Goal: Information Seeking & Learning: Learn about a topic

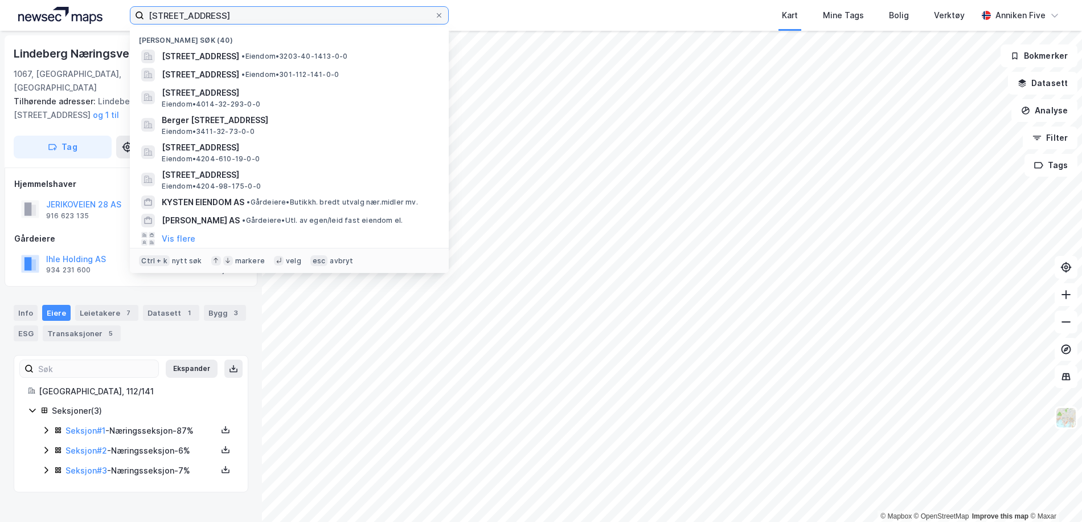
click at [179, 15] on input "[STREET_ADDRESS]" at bounding box center [289, 15] width 290 height 17
drag, startPoint x: 216, startPoint y: 15, endPoint x: 122, endPoint y: 19, distance: 94.6
click at [122, 19] on div "112/141, Oslo Nylige søk (40) [STREET_ADDRESS] • Eiendom • 3203-40-1413-0-0 [ST…" at bounding box center [541, 15] width 1082 height 31
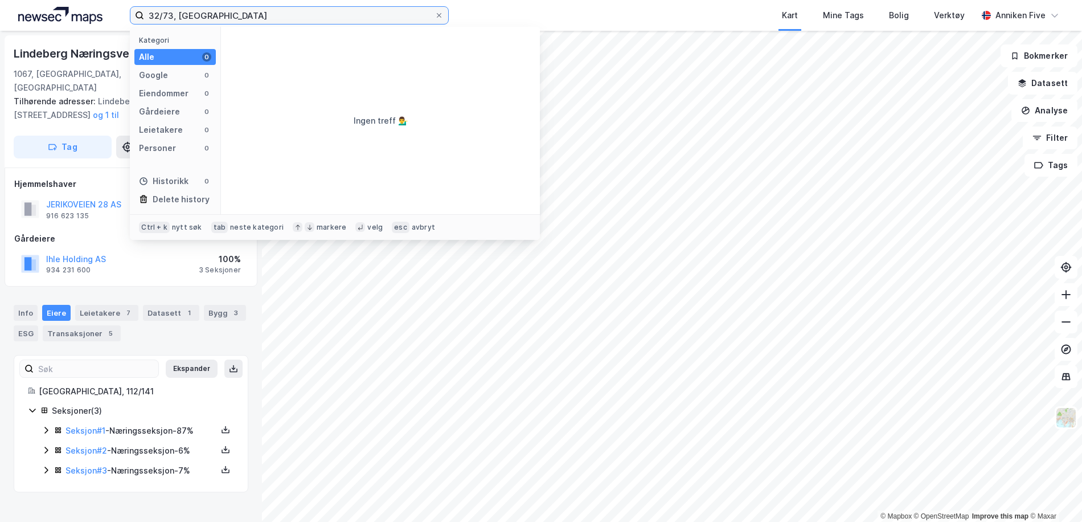
drag, startPoint x: 240, startPoint y: 16, endPoint x: 183, endPoint y: 18, distance: 57.0
click at [183, 18] on input "32/73, [GEOGRAPHIC_DATA]" at bounding box center [289, 15] width 290 height 17
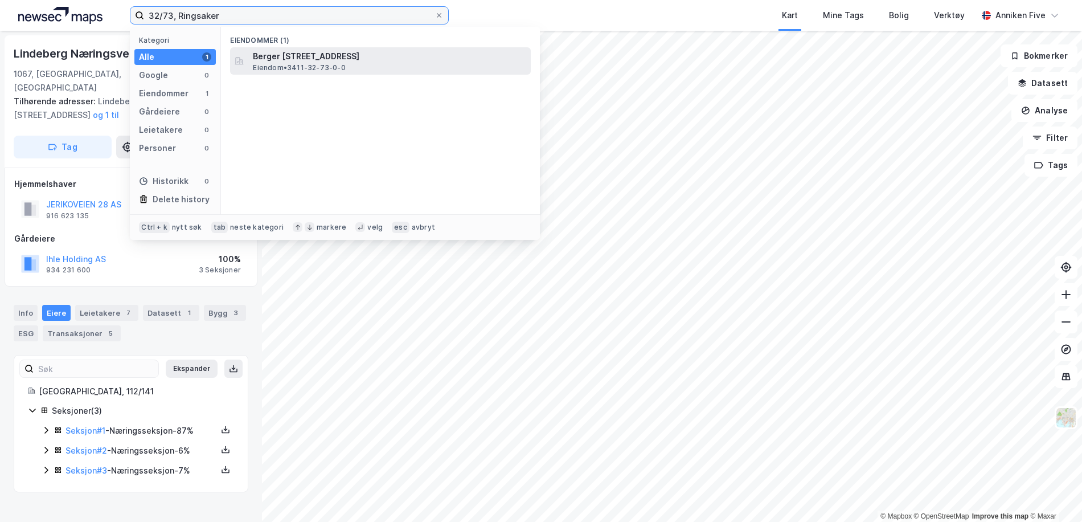
type input "32/73, Ringsaker"
click at [286, 48] on div "Berger [STREET_ADDRESS] • 3411-32-73-0-0" at bounding box center [380, 60] width 301 height 27
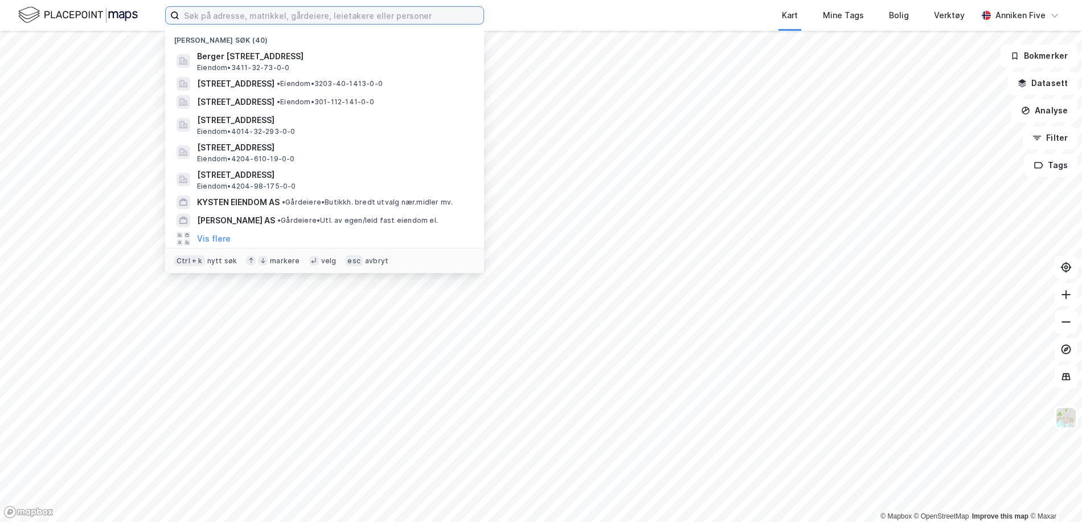
click at [206, 22] on input at bounding box center [331, 15] width 304 height 17
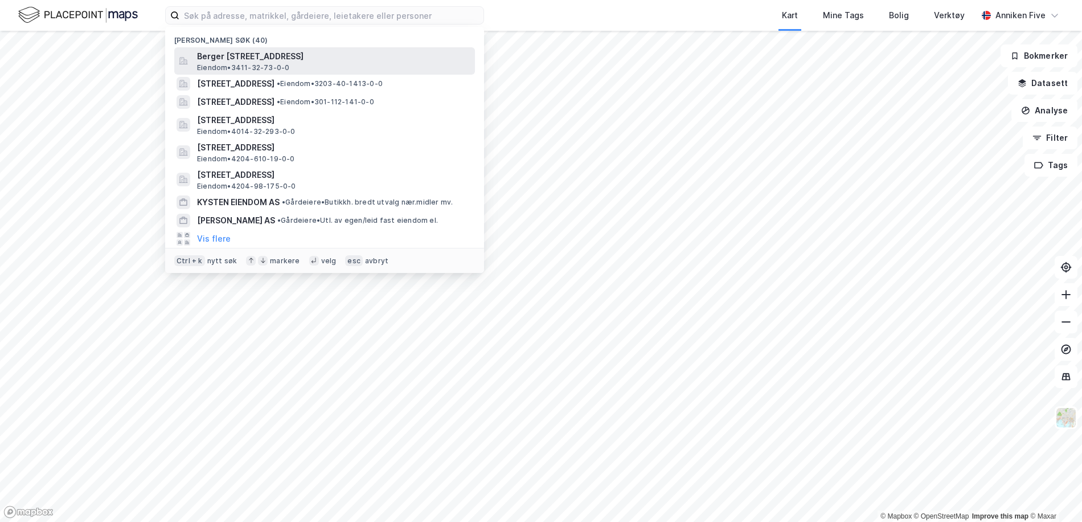
click at [246, 64] on span "Eiendom • 3411-32-73-0-0" at bounding box center [243, 67] width 92 height 9
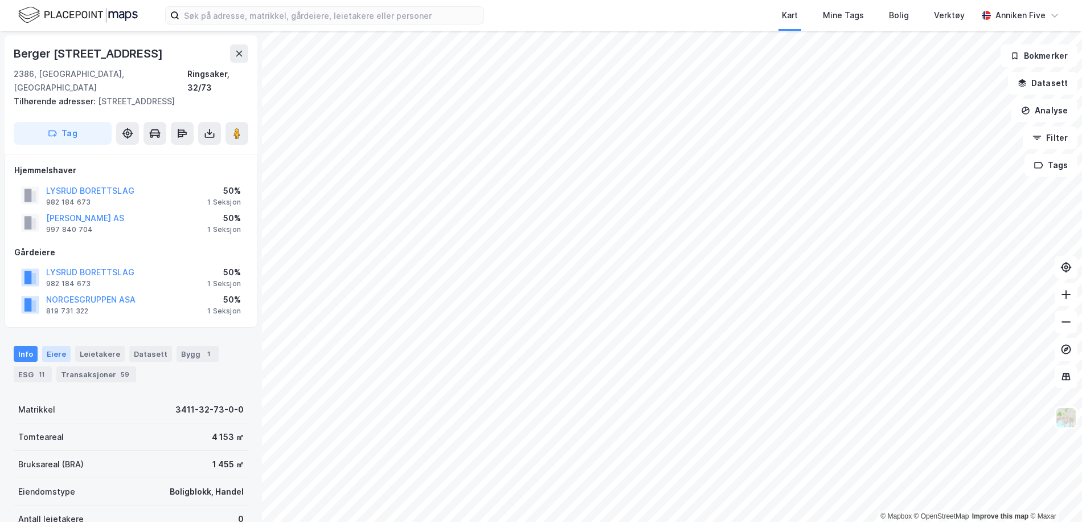
click at [54, 346] on div "Eiere" at bounding box center [56, 354] width 28 height 16
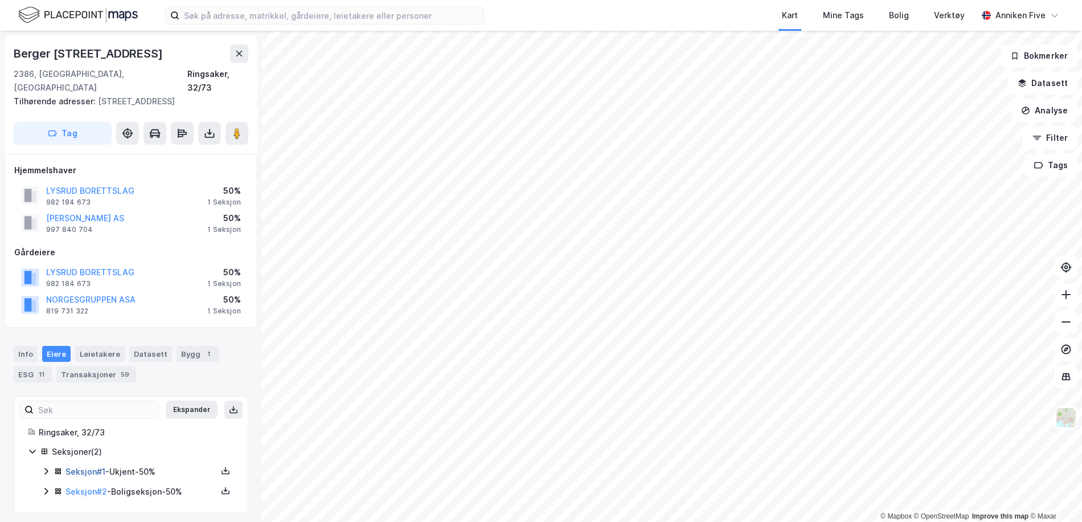
click at [77, 466] on link "Seksjon # 1" at bounding box center [85, 471] width 40 height 10
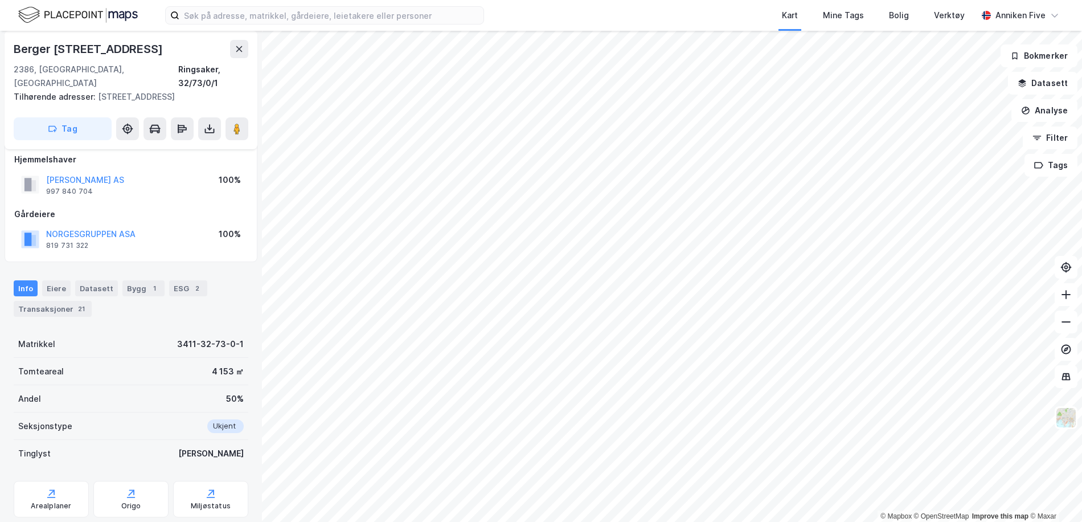
scroll to position [116, 0]
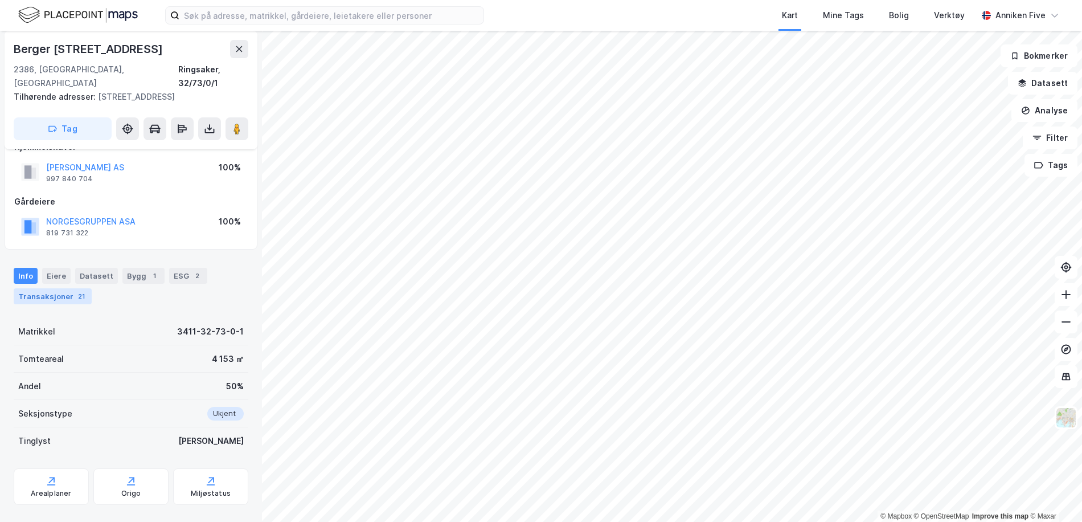
click at [58, 288] on div "Transaksjoner 21" at bounding box center [53, 296] width 78 height 16
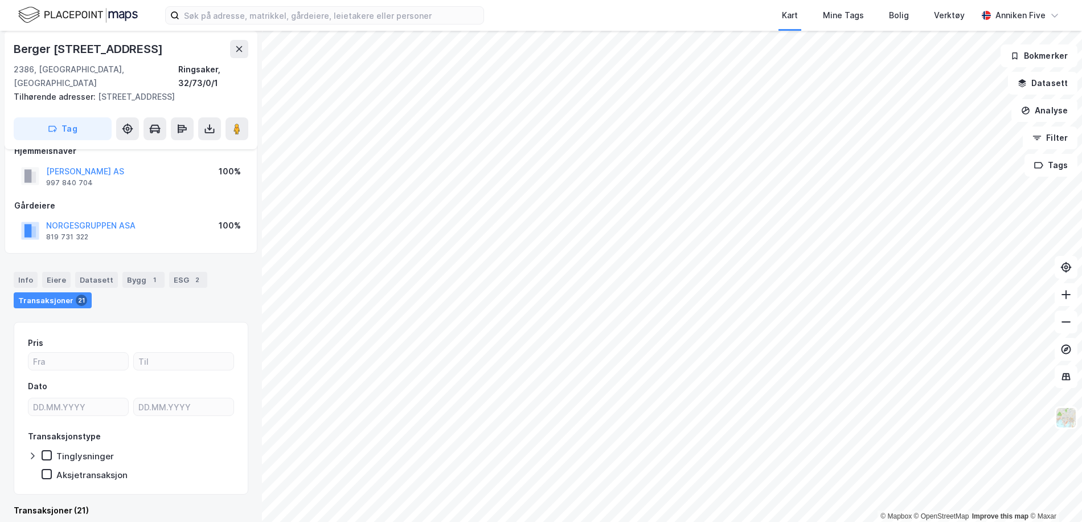
scroll to position [116, 0]
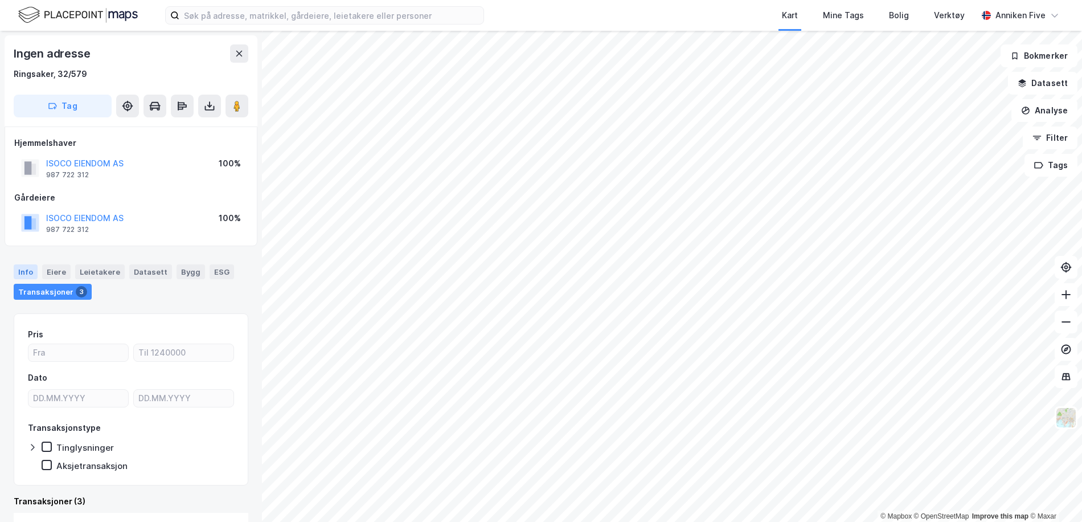
click at [16, 272] on div "Info" at bounding box center [26, 271] width 24 height 15
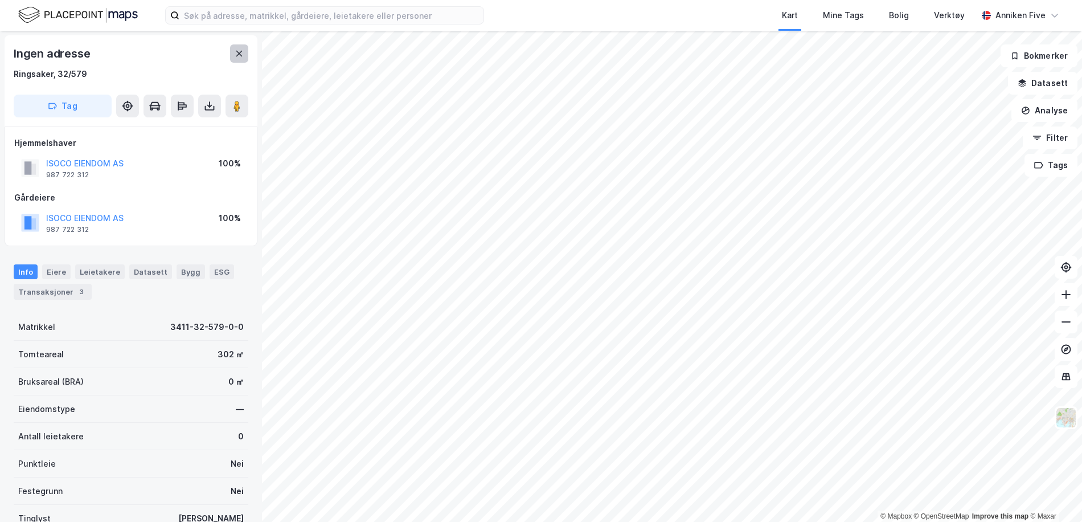
click at [237, 55] on icon at bounding box center [239, 54] width 6 height 6
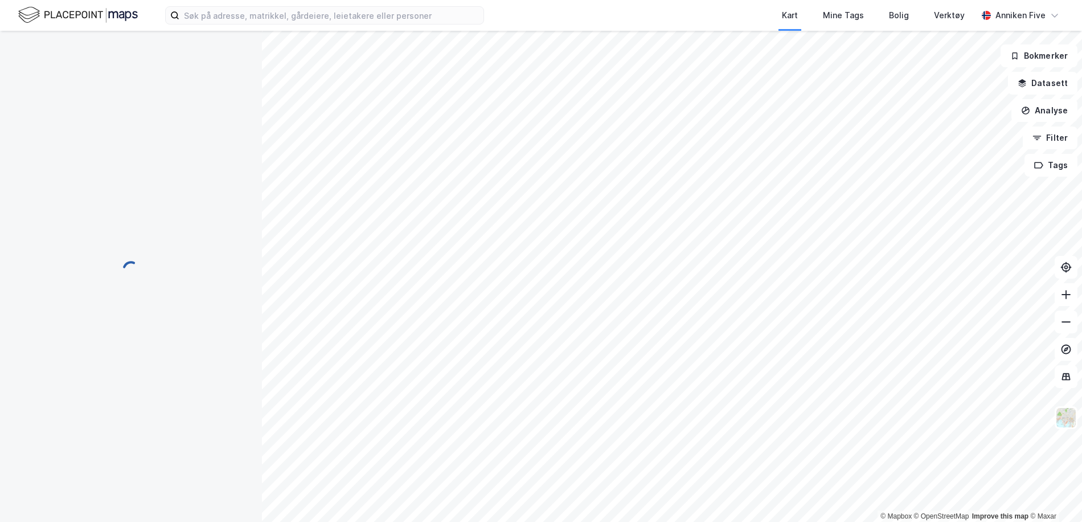
scroll to position [1, 0]
